Goal: Navigation & Orientation: Find specific page/section

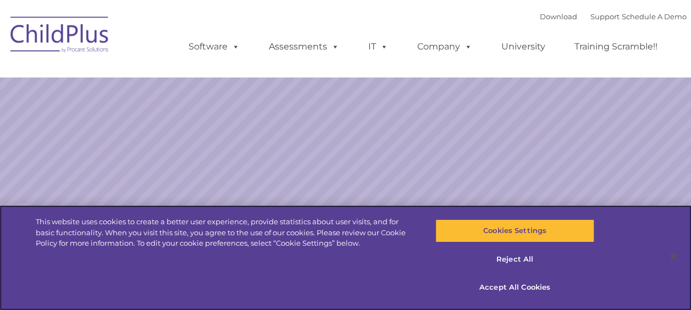
select select "MEDIUM"
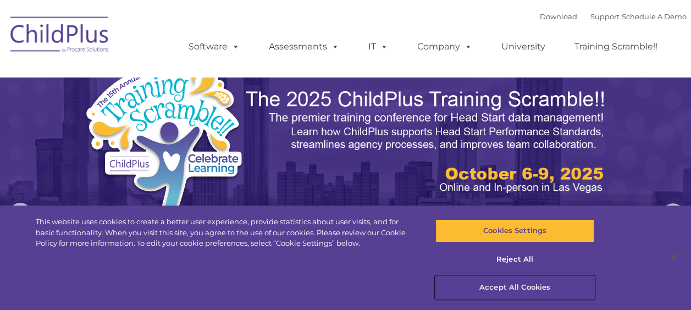
click at [522, 289] on button "Accept All Cookies" at bounding box center [514, 287] width 159 height 23
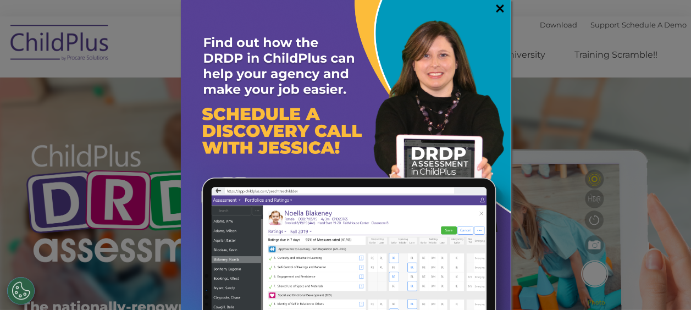
click at [493, 10] on link "×" at bounding box center [499, 8] width 13 height 11
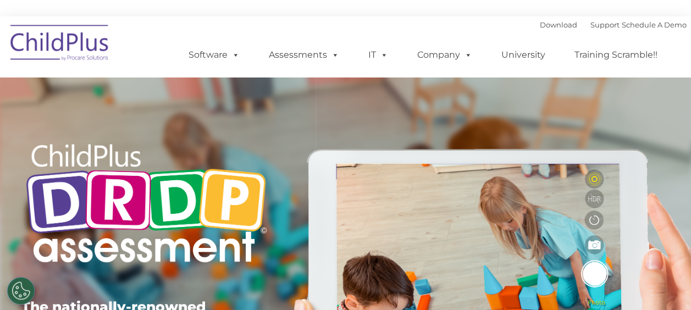
click at [50, 42] on img at bounding box center [60, 44] width 110 height 55
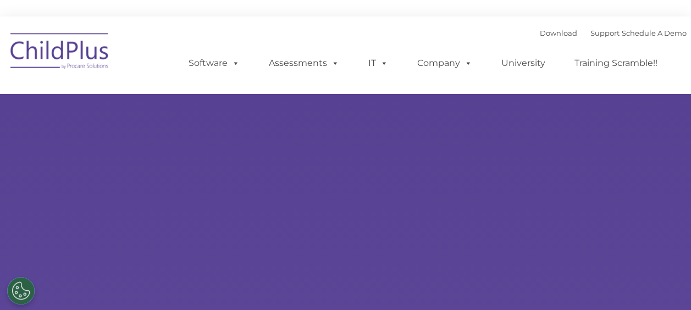
type input ""
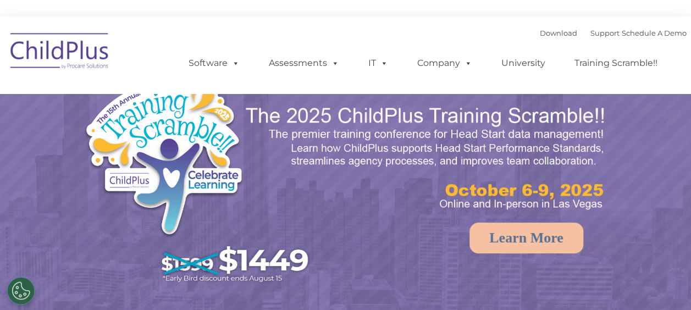
select select "MEDIUM"
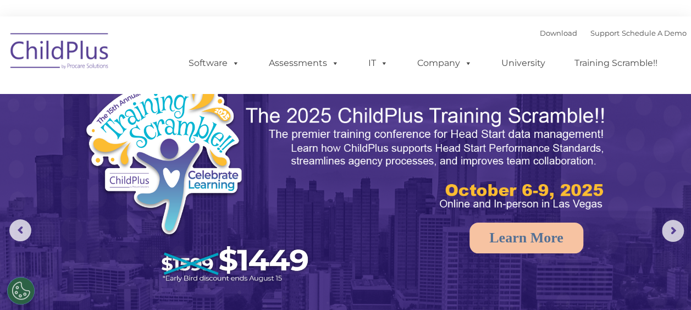
click at [71, 55] on img at bounding box center [60, 52] width 110 height 55
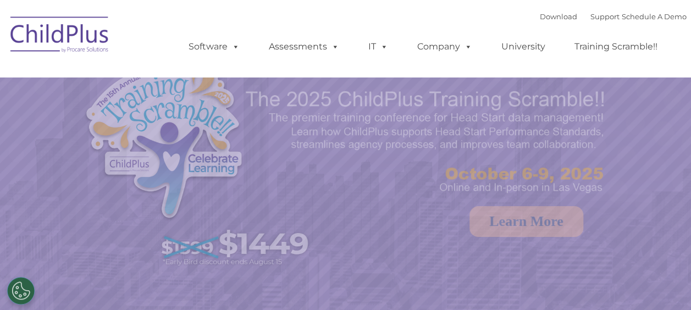
select select "MEDIUM"
